Goal: Task Accomplishment & Management: Manage account settings

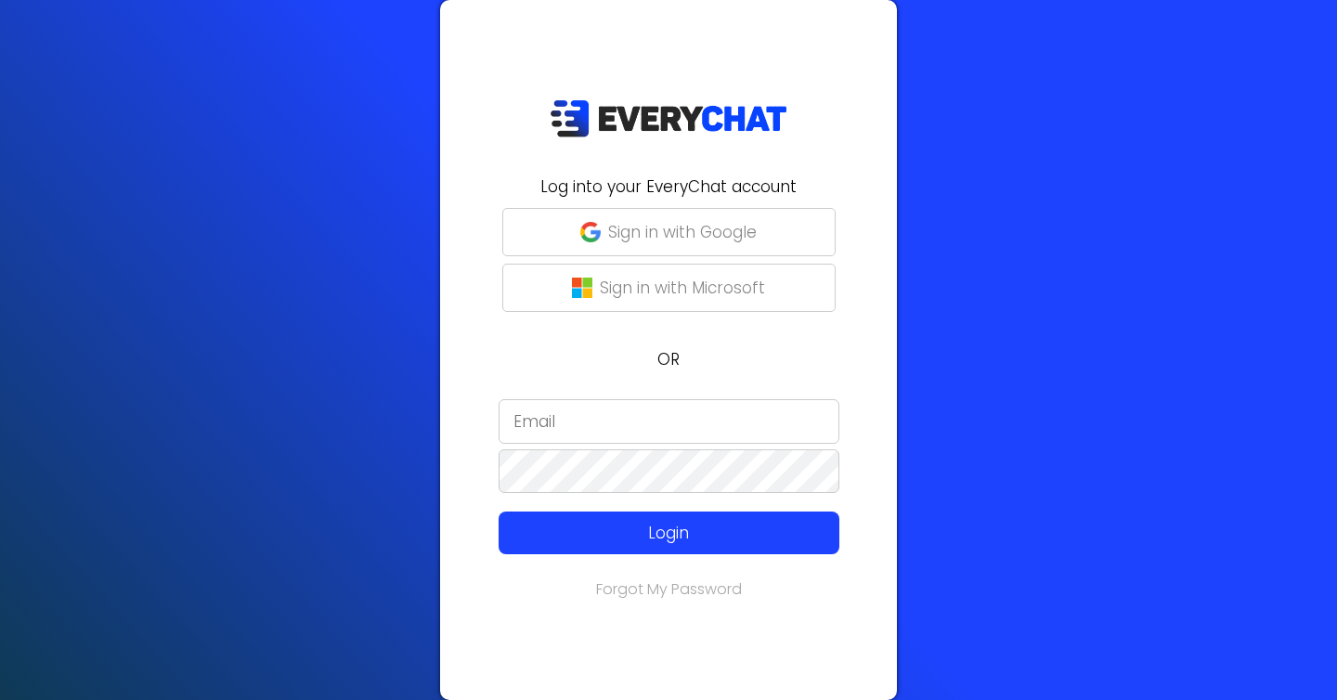
type input "[EMAIL_ADDRESS][DOMAIN_NAME]"
click at [650, 238] on p "Sign in with Google" at bounding box center [682, 232] width 149 height 24
click at [627, 419] on input "[EMAIL_ADDRESS][DOMAIN_NAME]" at bounding box center [668, 421] width 341 height 45
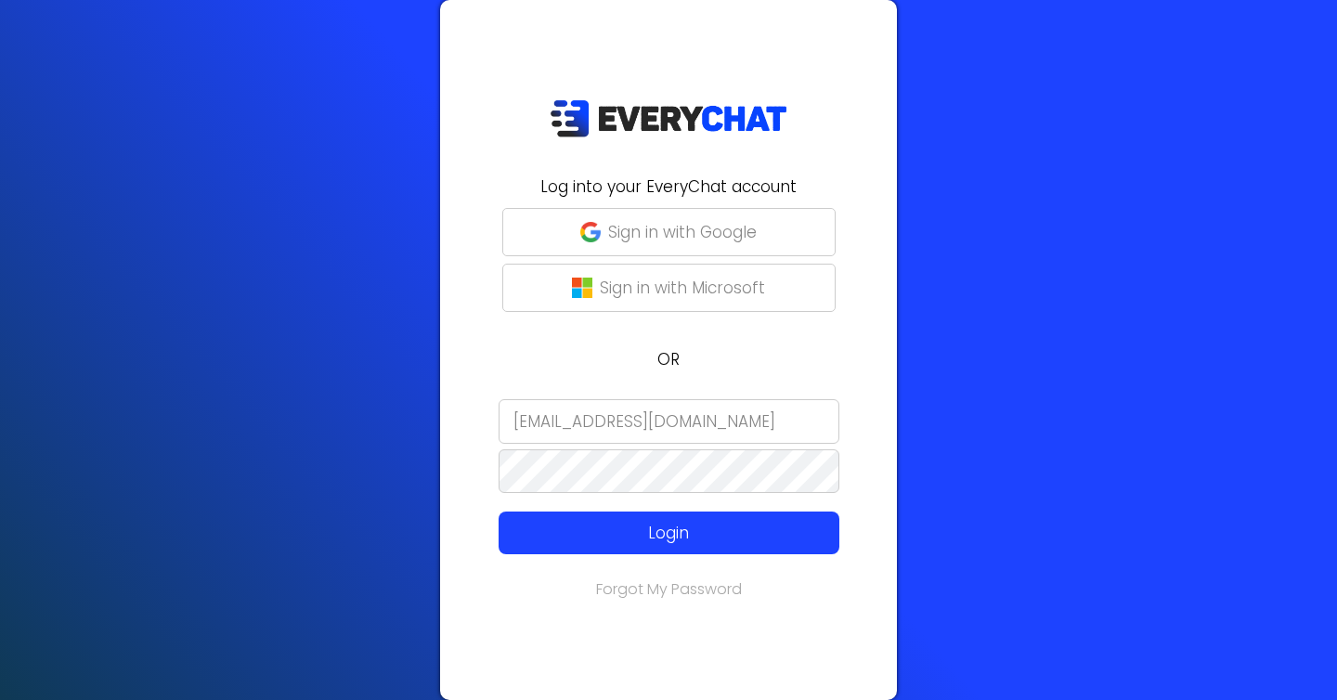
click at [627, 419] on input "[EMAIL_ADDRESS][DOMAIN_NAME]" at bounding box center [668, 421] width 341 height 45
click at [627, 419] on input "d" at bounding box center [668, 421] width 341 height 45
type input "[PERSON_NAME][EMAIL_ADDRESS][DOMAIN_NAME]"
click at [598, 510] on form "[PERSON_NAME][EMAIL_ADDRESS][DOMAIN_NAME] Login" at bounding box center [668, 477] width 434 height 156
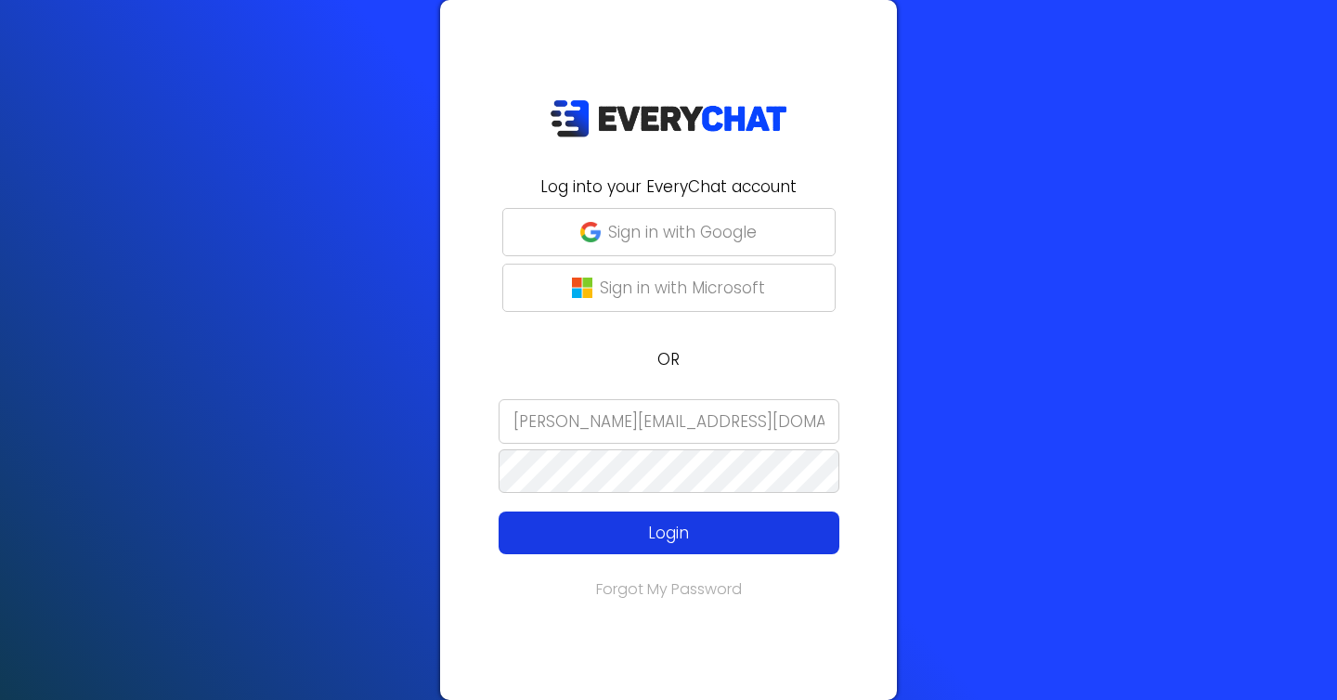
click at [599, 522] on p "Login" at bounding box center [669, 533] width 272 height 24
